Goal: Information Seeking & Learning: Learn about a topic

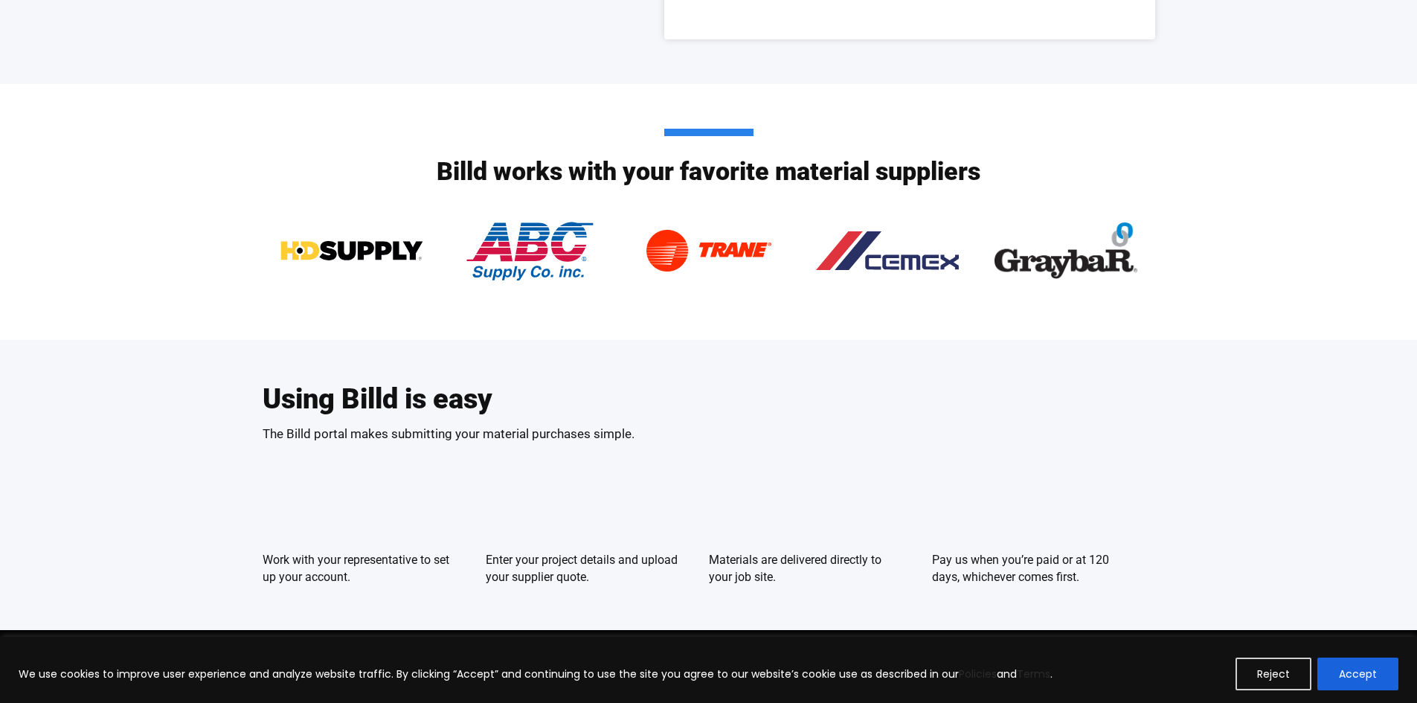
scroll to position [2463, 0]
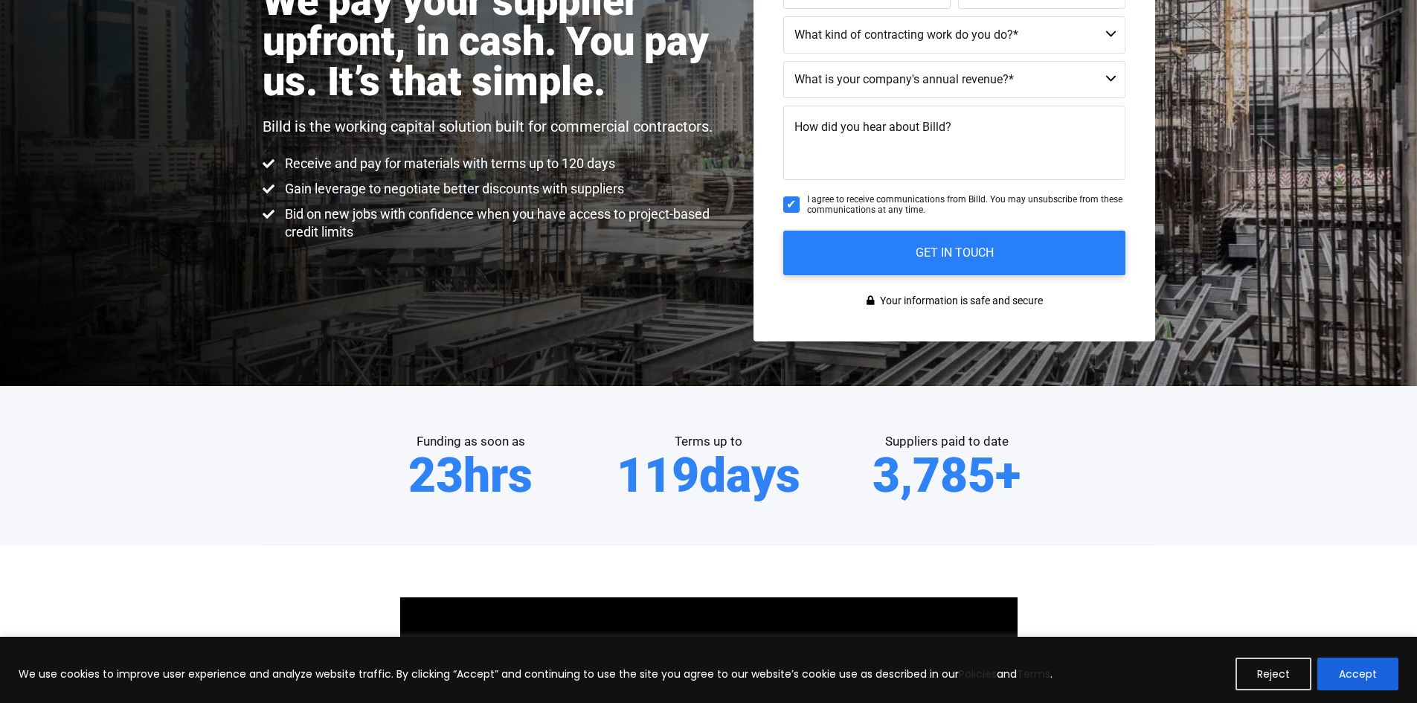
scroll to position [204, 0]
